Goal: Find contact information: Find contact information

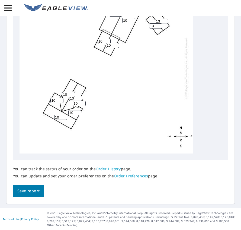
scroll to position [307, 0]
click at [30, 195] on button "Save report" at bounding box center [28, 191] width 31 height 12
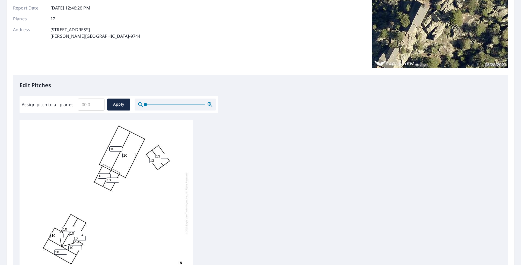
scroll to position [0, 0]
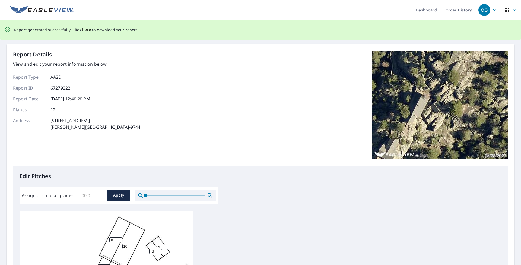
click at [85, 30] on span "here" at bounding box center [86, 29] width 9 height 7
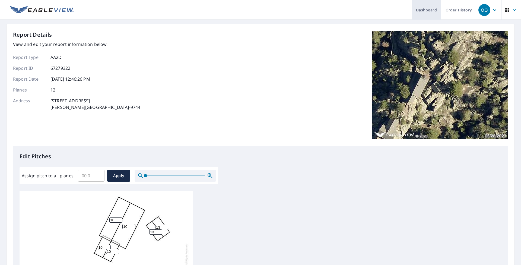
click at [241, 11] on link "Dashboard" at bounding box center [427, 10] width 30 height 20
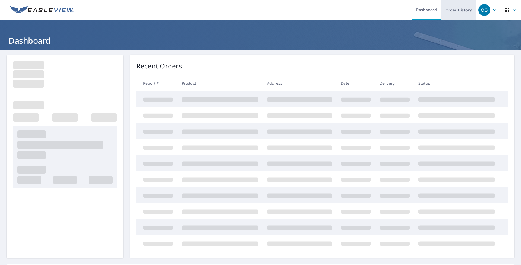
click at [241, 11] on link "Order History" at bounding box center [458, 10] width 35 height 20
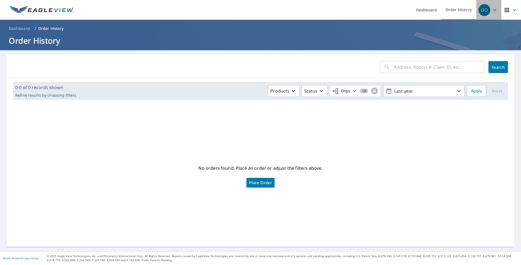
click at [241, 13] on icon "button" at bounding box center [495, 10] width 7 height 7
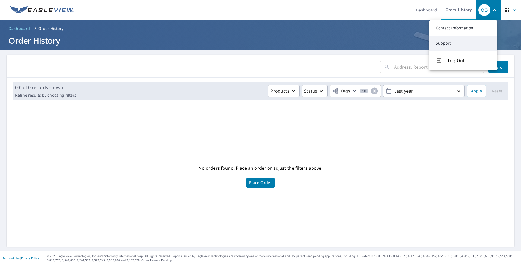
click at [241, 40] on link "Support" at bounding box center [463, 43] width 68 height 15
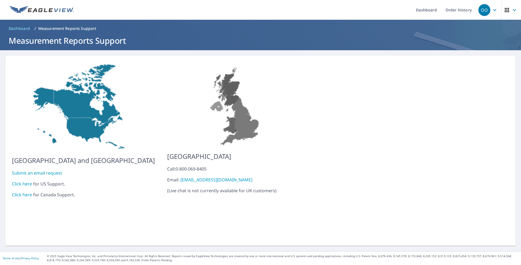
click at [18, 181] on link "Click here" at bounding box center [22, 184] width 20 height 6
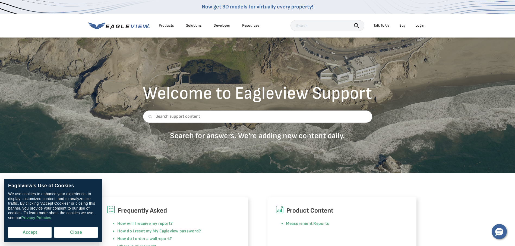
click at [48, 233] on button "Accept" at bounding box center [29, 232] width 43 height 11
checkbox input "true"
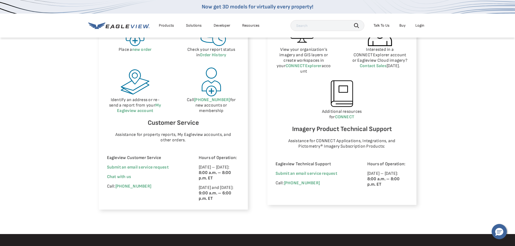
scroll to position [299, 0]
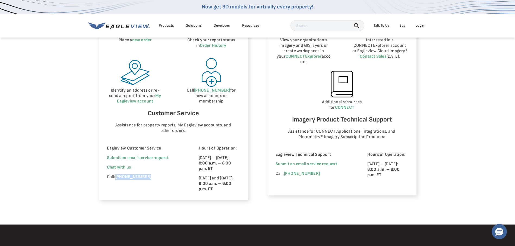
drag, startPoint x: 149, startPoint y: 176, endPoint x: 116, endPoint y: 177, distance: 33.1
click at [116, 177] on p "Call: [PHONE_NUMBER]" at bounding box center [145, 176] width 77 height 5
copy link "[PHONE_NUMBER]"
